Goal: Communication & Community: Answer question/provide support

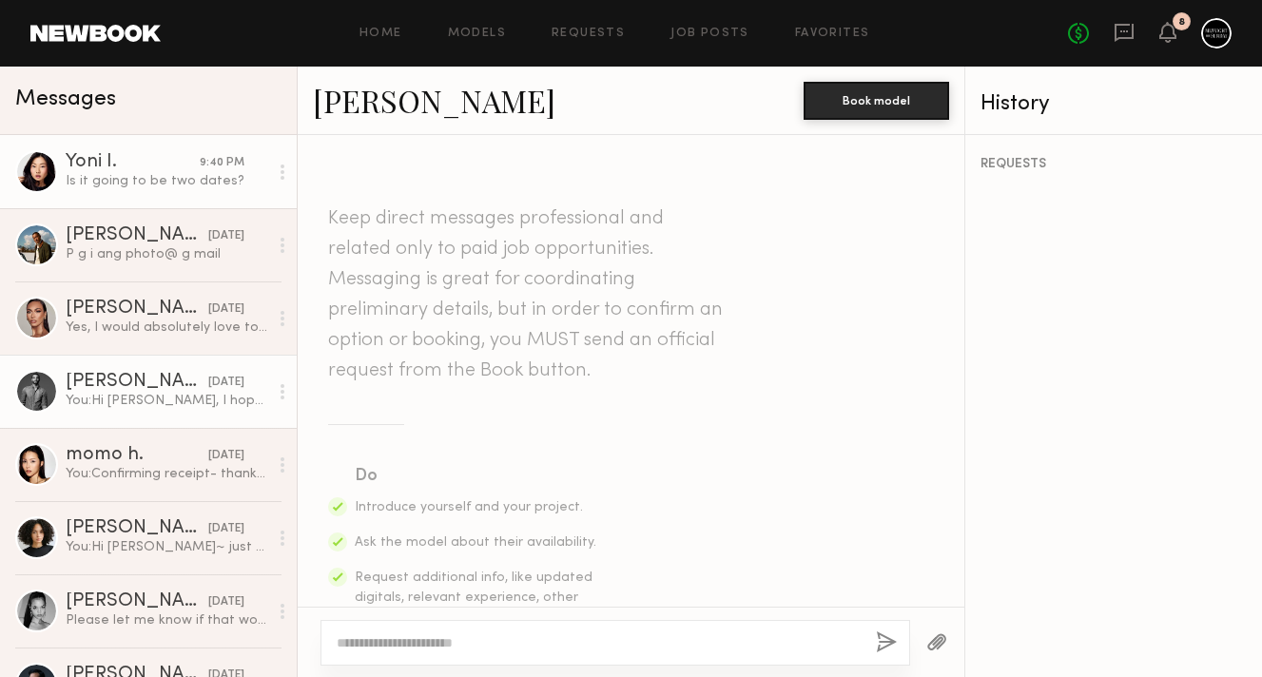
scroll to position [744, 0]
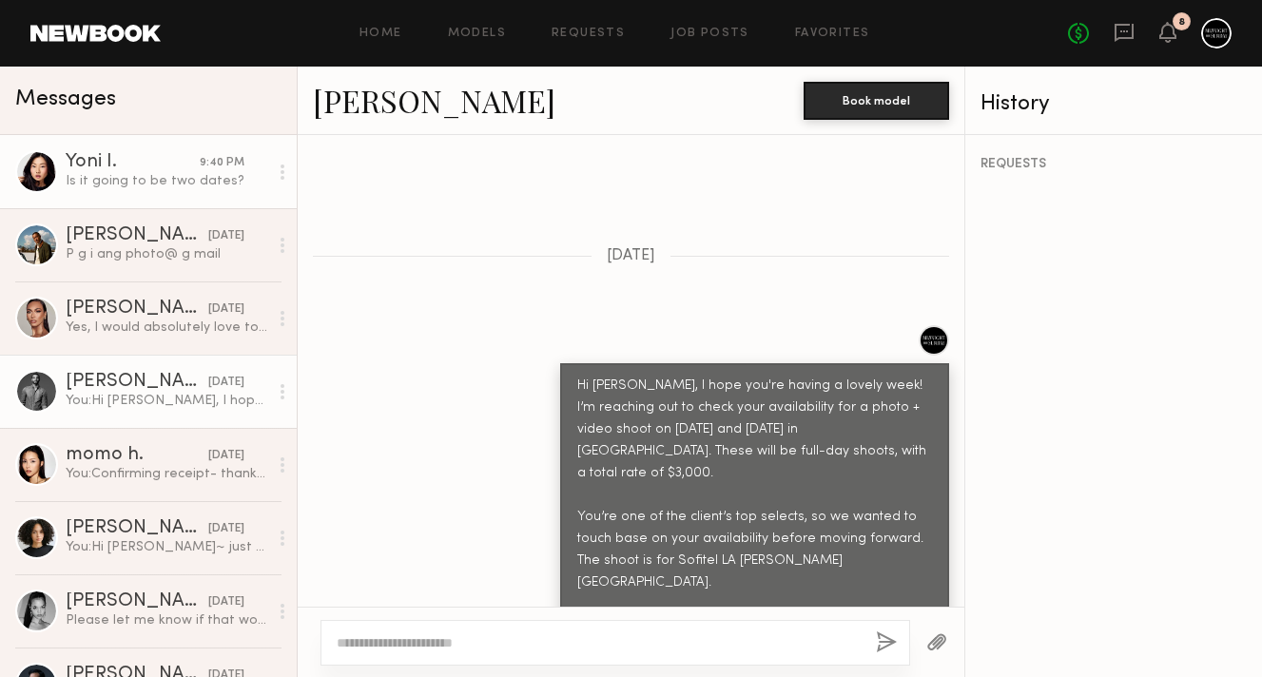
click at [208, 147] on link "Yoni I. 9:40 PM Is it going to be two dates?" at bounding box center [148, 171] width 297 height 73
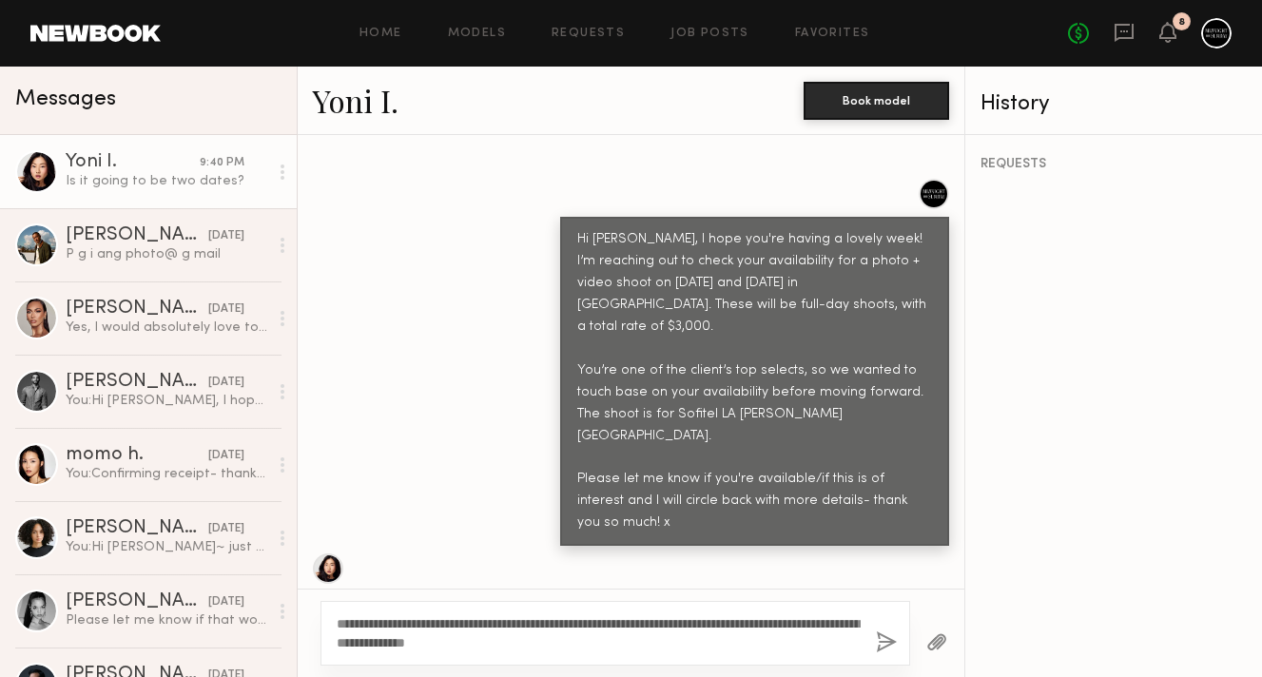
scroll to position [971, 0]
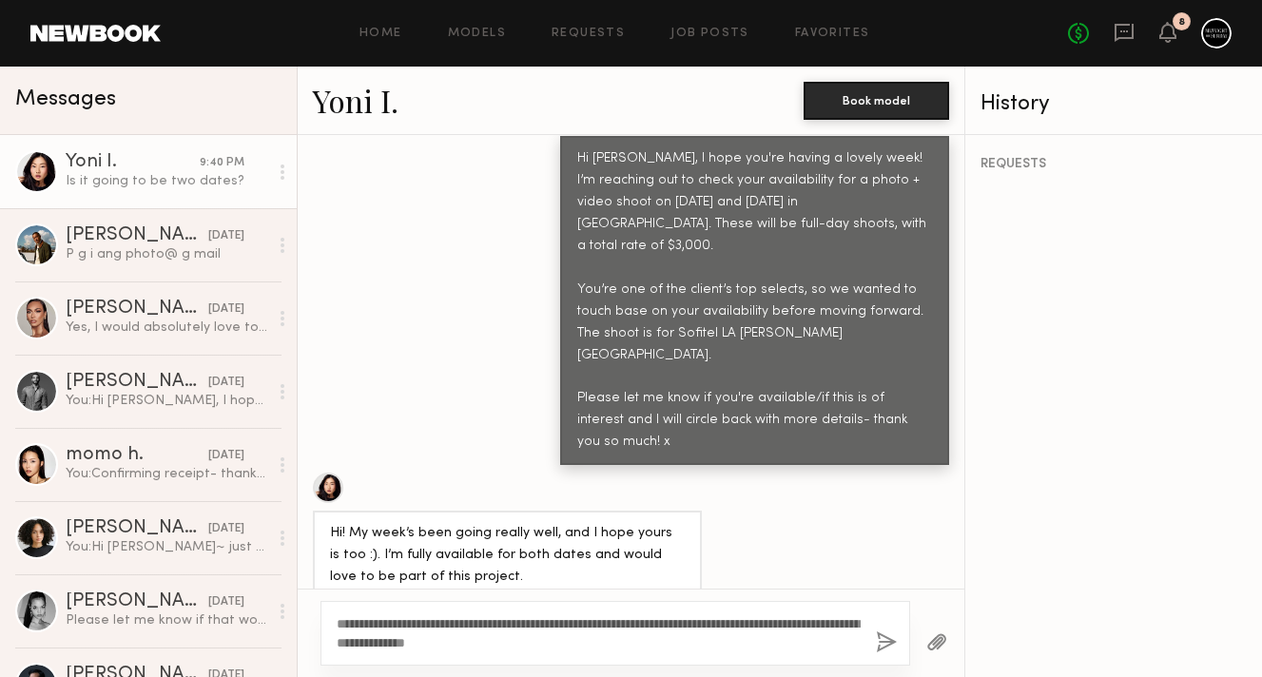
type textarea "**********"
click at [890, 637] on button "button" at bounding box center [886, 644] width 21 height 24
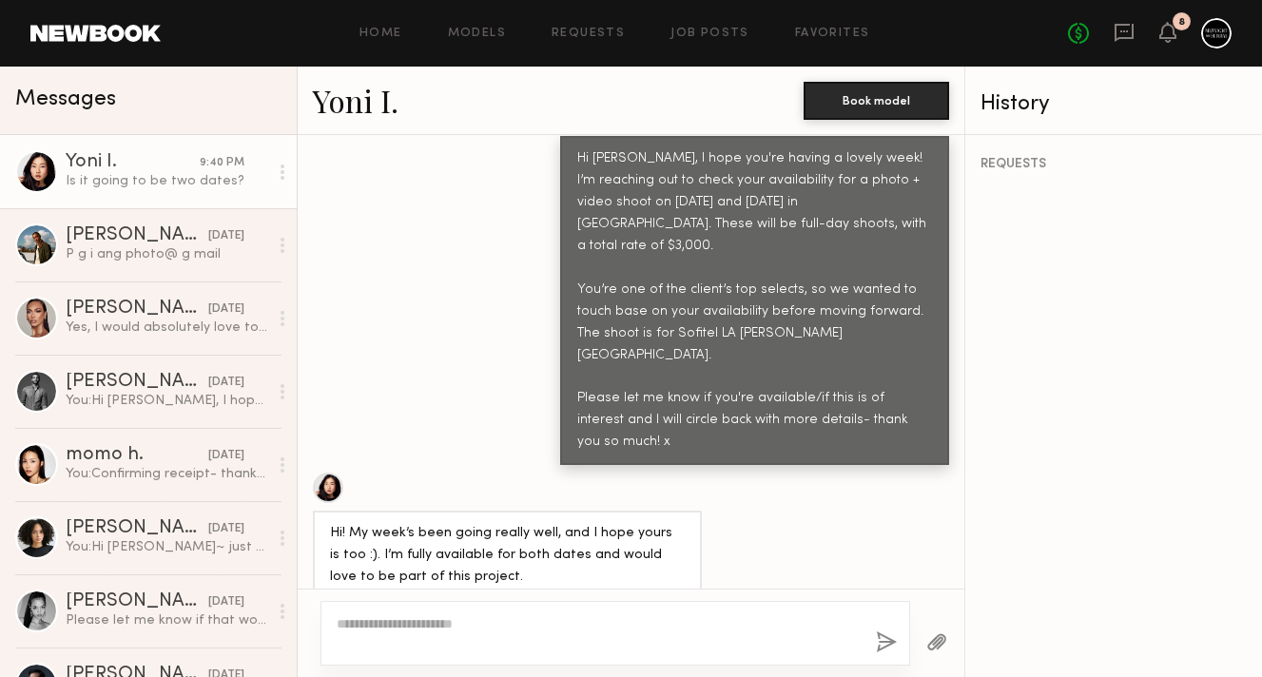
scroll to position [1339, 0]
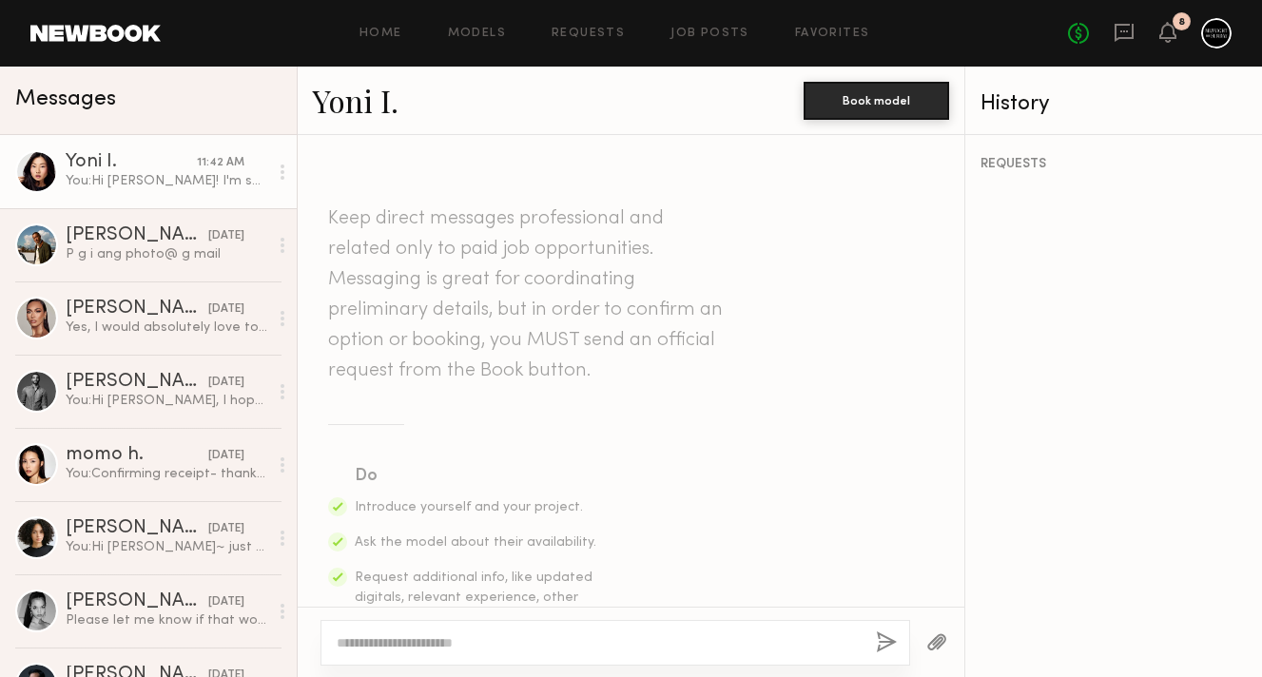
scroll to position [1195, 0]
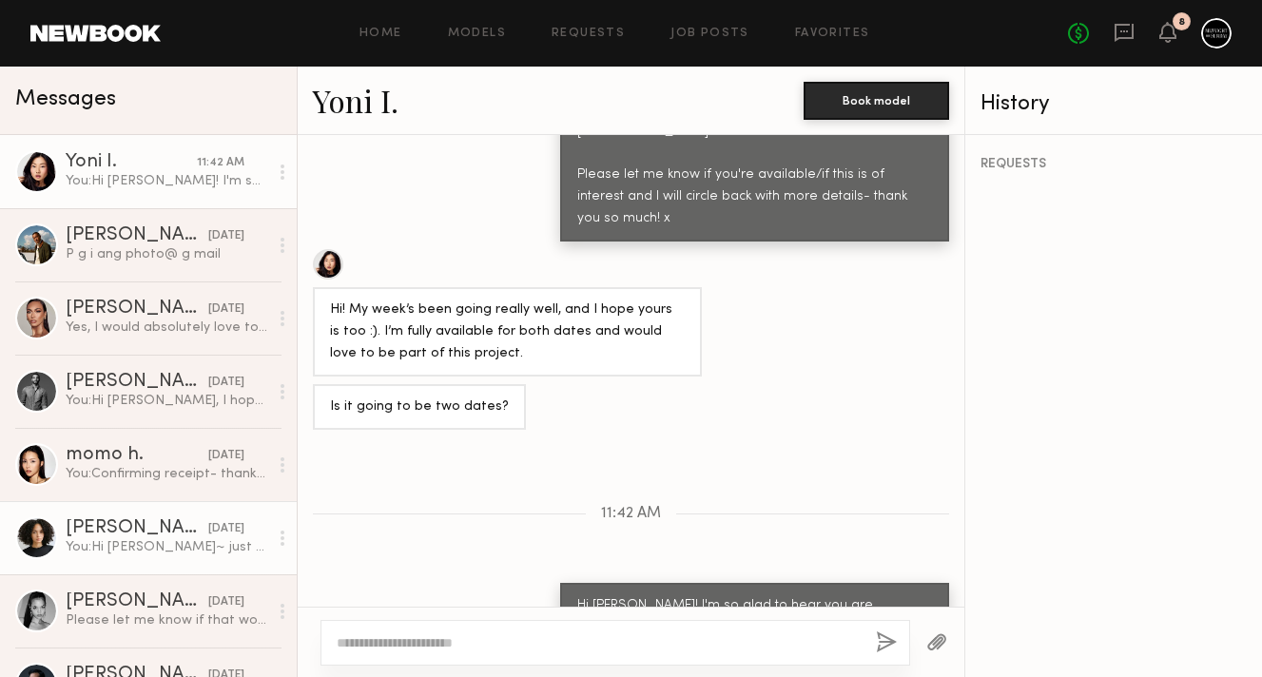
click at [140, 538] on div "You: Hi Savanah~ just wanted to bump up my previous message. Thank you and plea…" at bounding box center [167, 547] width 203 height 18
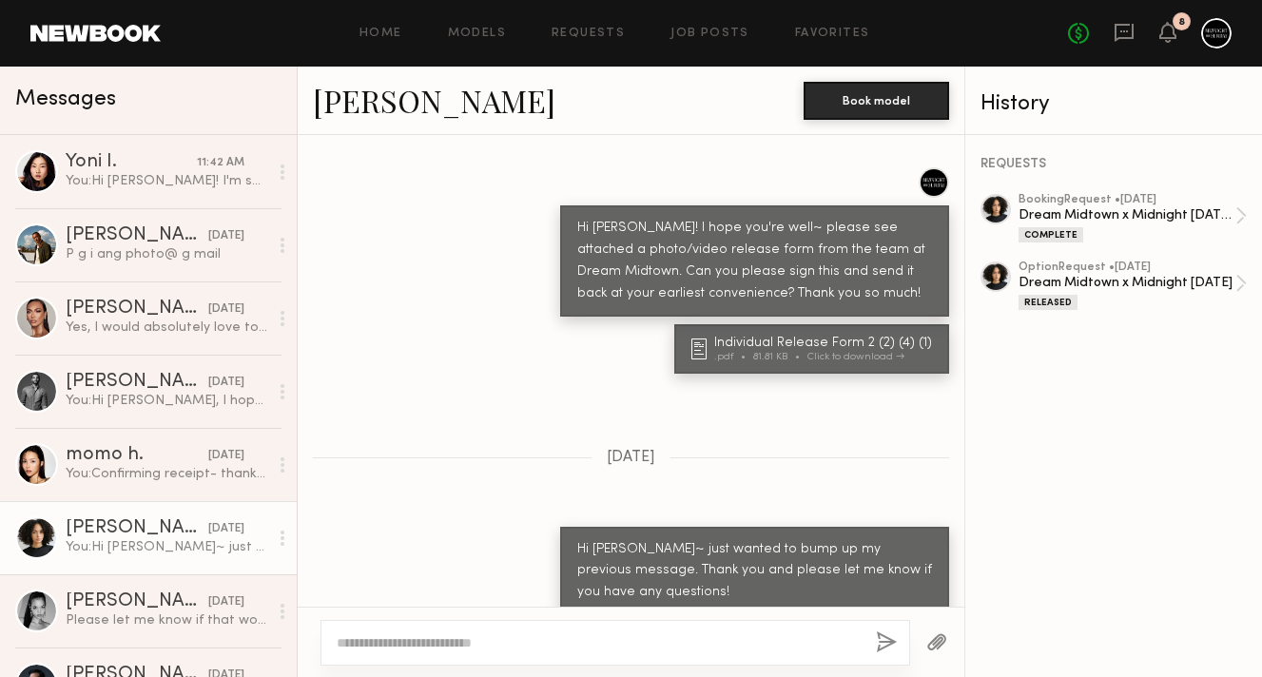
scroll to position [1697, 0]
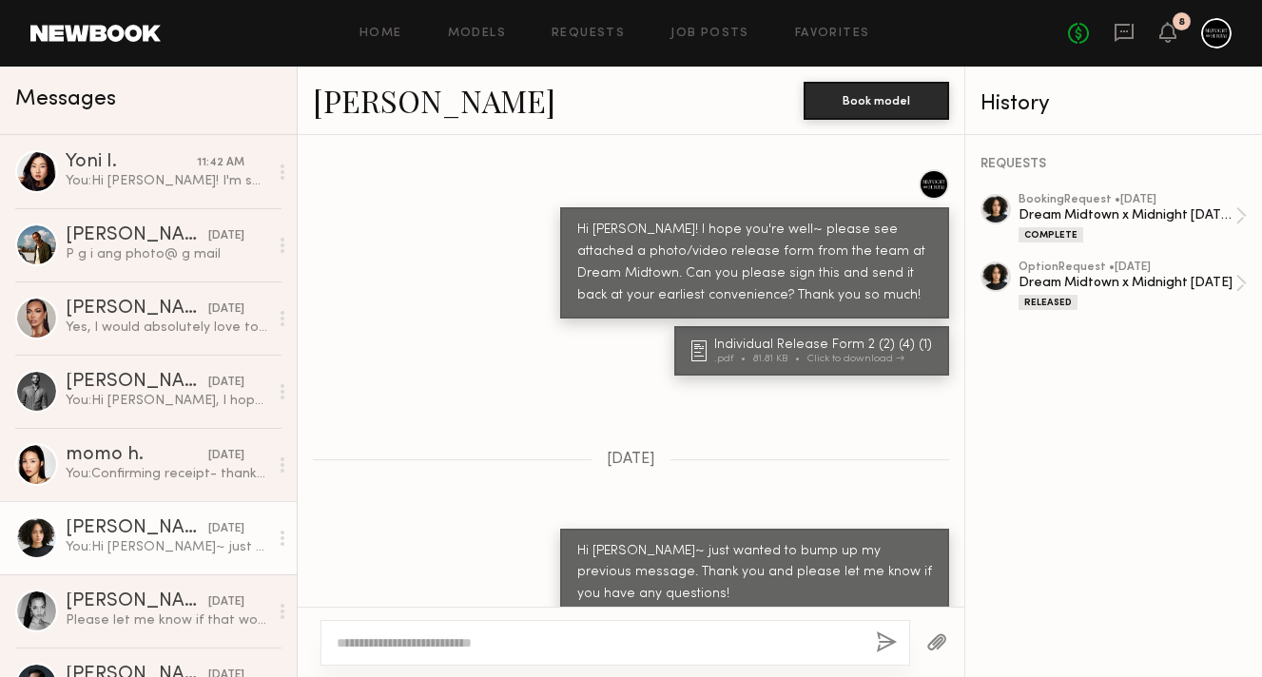
click at [419, 108] on link "Savannah L." at bounding box center [434, 100] width 243 height 41
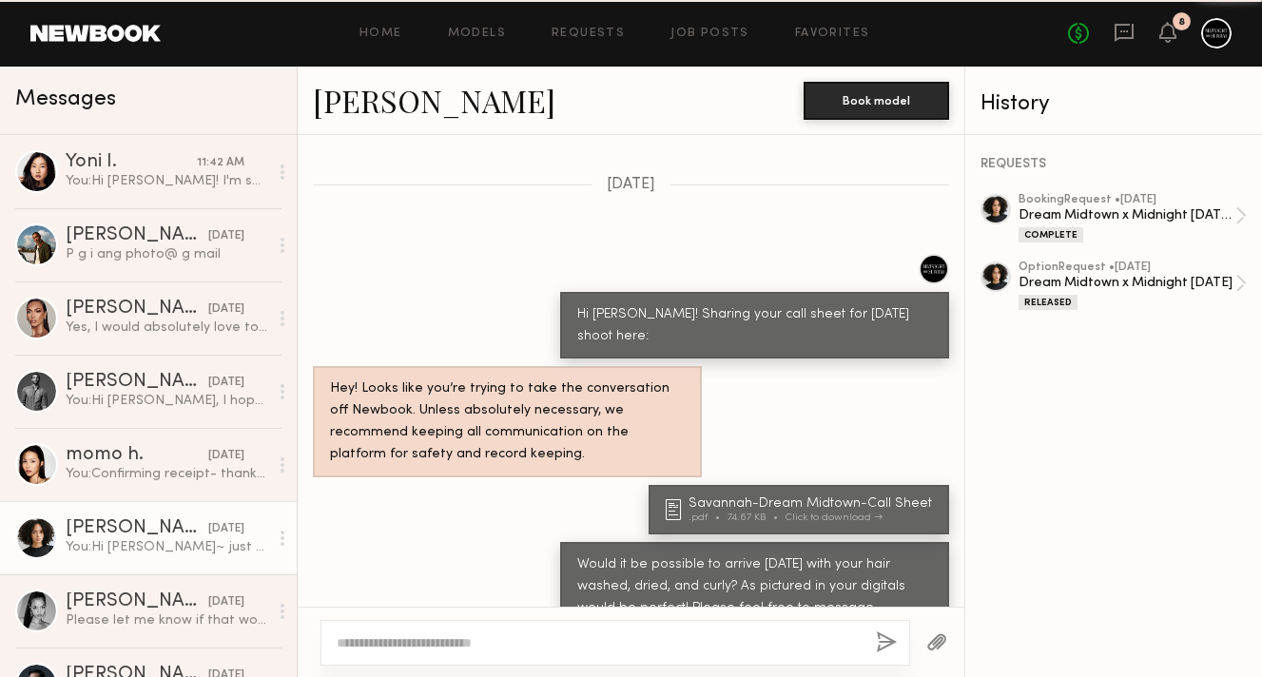
scroll to position [2587, 0]
